Goal: Find specific page/section: Find specific page/section

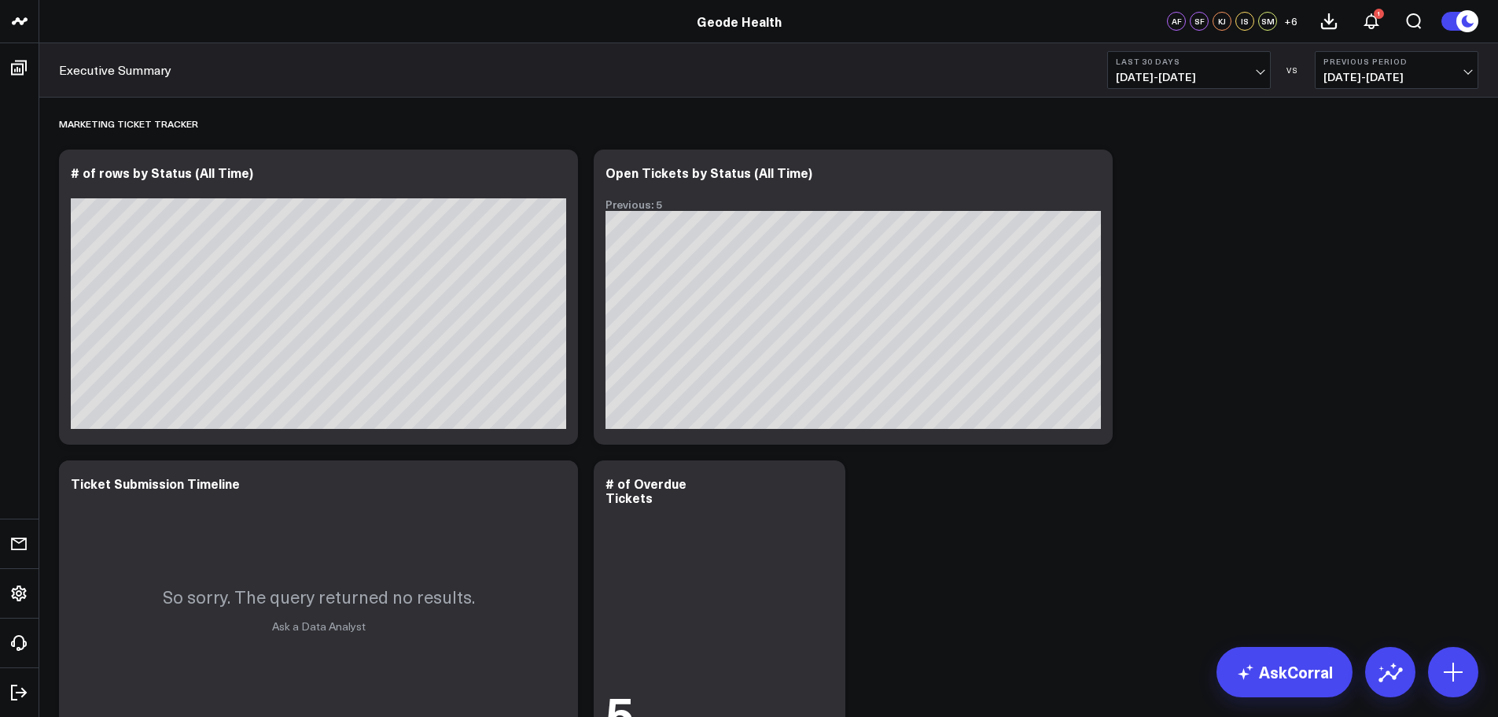
click at [1370, 235] on div "Marketing Ticket Tracker Modify via AI Copy link to widget Ask support Remove C…" at bounding box center [769, 430] width 1436 height 665
